Goal: Transaction & Acquisition: Purchase product/service

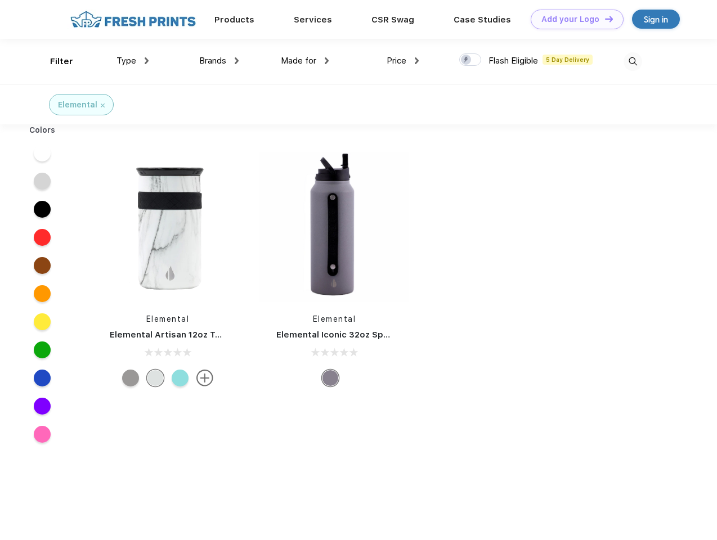
click at [573, 19] on link "Add your Logo Design Tool" at bounding box center [576, 20] width 93 height 20
click at [0, 0] on div "Design Tool" at bounding box center [0, 0] width 0 height 0
click at [604, 19] on link "Add your Logo Design Tool" at bounding box center [576, 20] width 93 height 20
click at [54, 61] on div "Filter" at bounding box center [61, 61] width 23 height 13
click at [133, 61] on span "Type" at bounding box center [126, 61] width 20 height 10
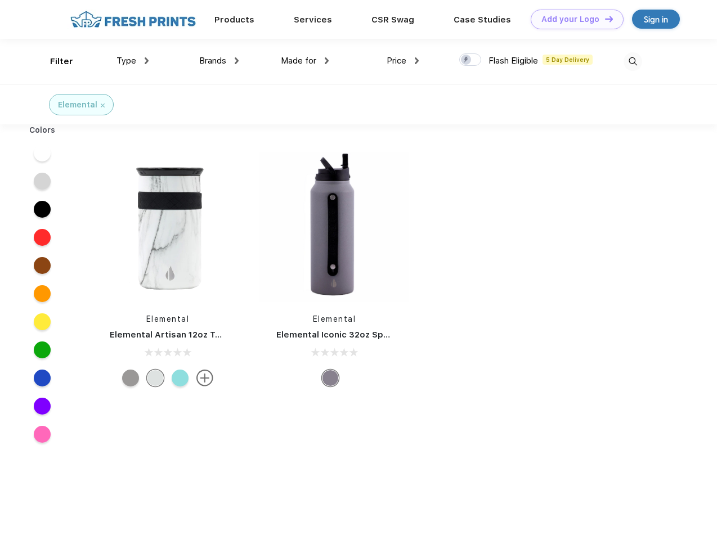
click at [219, 61] on span "Brands" at bounding box center [212, 61] width 27 height 10
click at [305, 61] on span "Made for" at bounding box center [298, 61] width 35 height 10
click at [403, 61] on span "Price" at bounding box center [396, 61] width 20 height 10
click at [470, 60] on div at bounding box center [470, 59] width 22 height 12
click at [466, 60] on input "checkbox" at bounding box center [462, 56] width 7 height 7
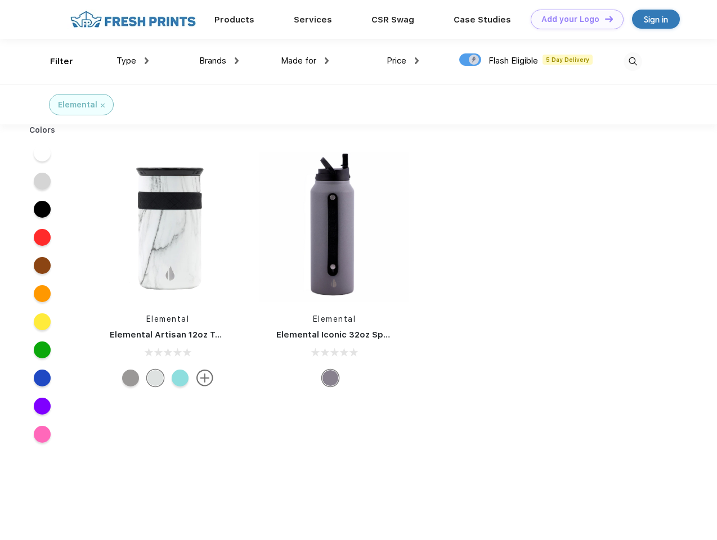
click at [632, 61] on img at bounding box center [632, 61] width 19 height 19
